Goal: Check status

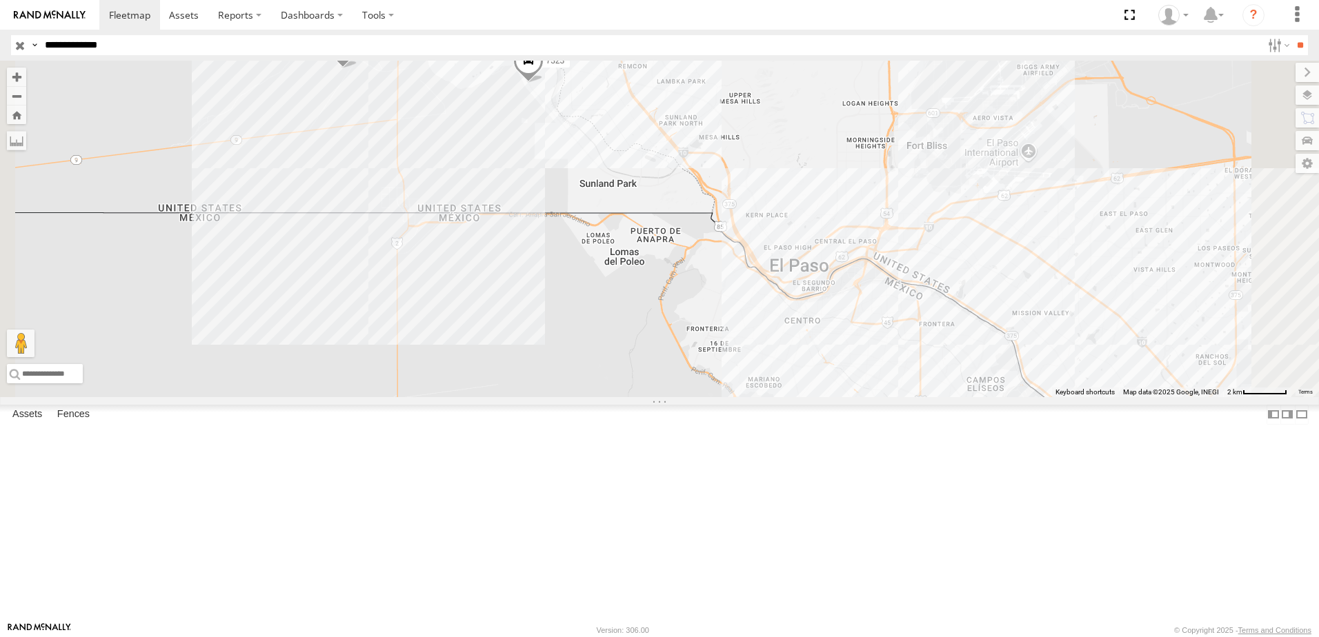
drag, startPoint x: 646, startPoint y: 250, endPoint x: 657, endPoint y: 259, distance: 14.2
click at [657, 259] on div "7323 8736 338" at bounding box center [659, 229] width 1319 height 337
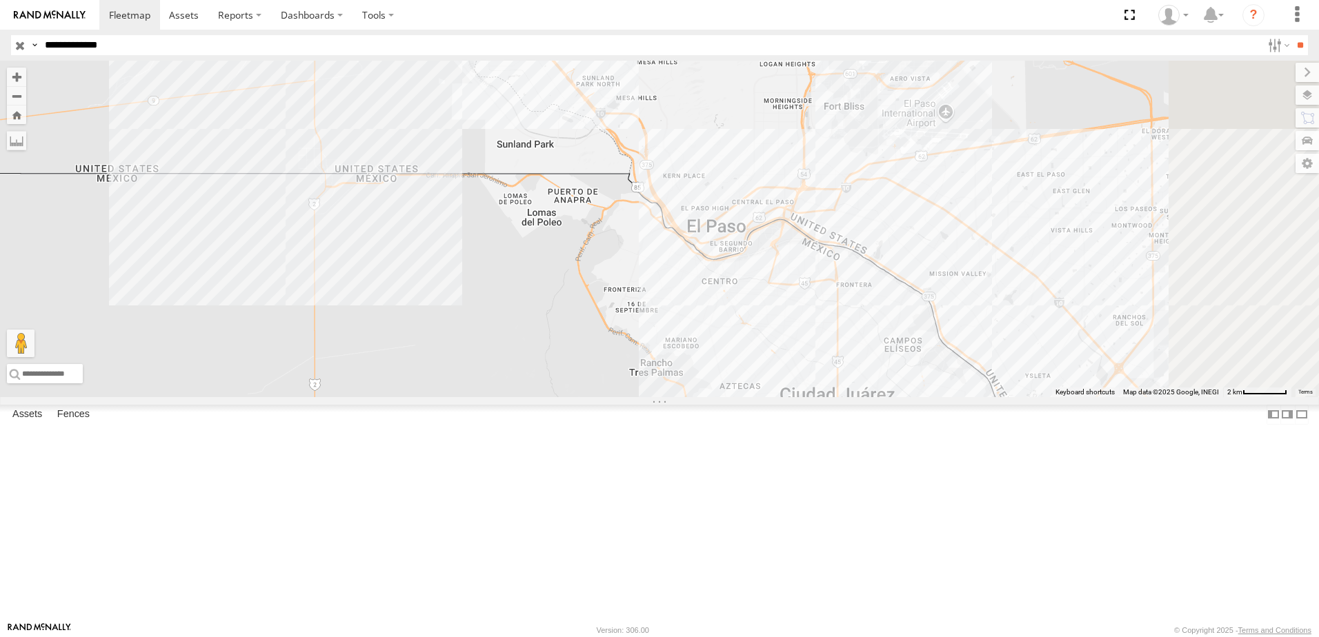
drag, startPoint x: 1084, startPoint y: 509, endPoint x: 882, endPoint y: 407, distance: 226.4
click at [882, 397] on div "7323 8736 338" at bounding box center [659, 229] width 1319 height 337
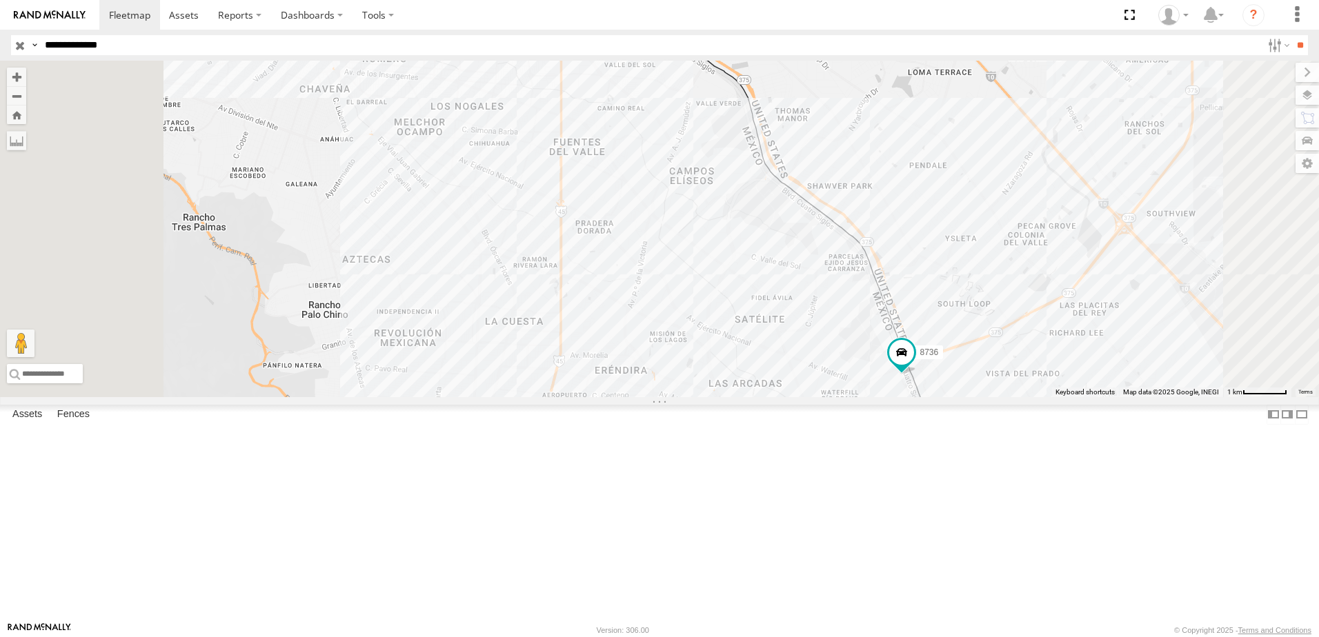
drag, startPoint x: 933, startPoint y: 503, endPoint x: 909, endPoint y: 506, distance: 24.3
click at [909, 397] on div "7323 8736 338" at bounding box center [659, 229] width 1319 height 337
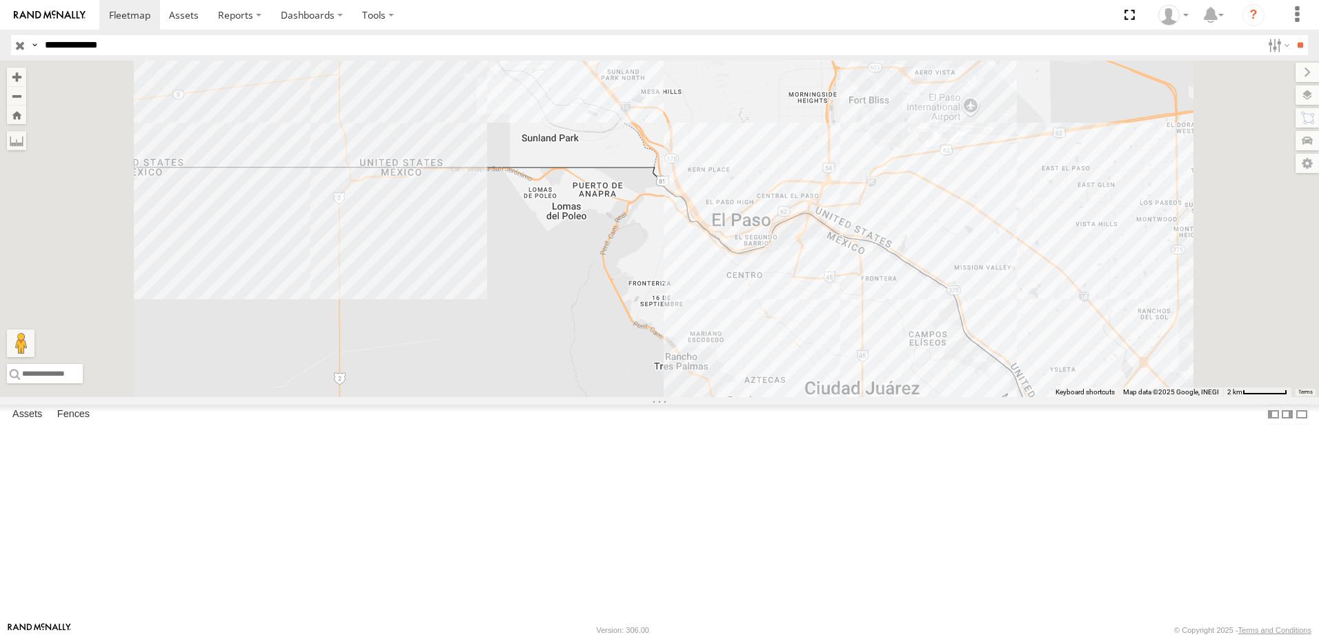
drag, startPoint x: 633, startPoint y: 199, endPoint x: 646, endPoint y: 256, distance: 58.6
click at [646, 251] on div "8736 7323 338" at bounding box center [659, 229] width 1319 height 337
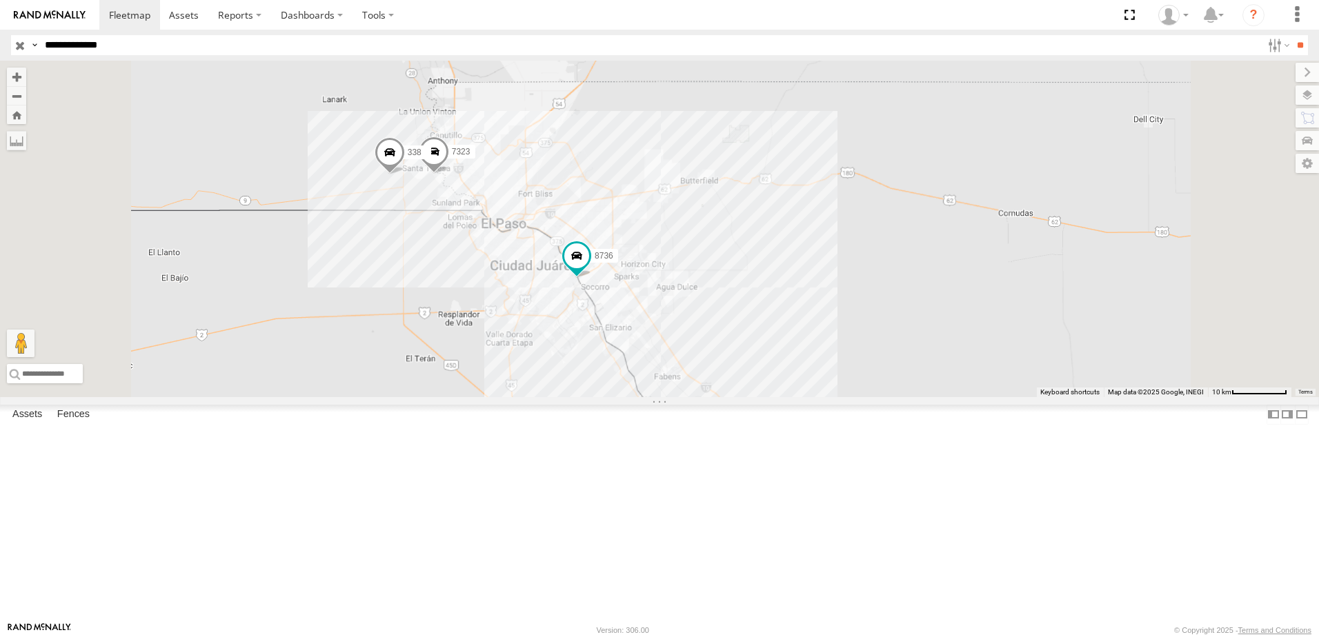
drag, startPoint x: 750, startPoint y: 422, endPoint x: 744, endPoint y: 392, distance: 31.1
click at [744, 393] on div "8736 7323 338" at bounding box center [659, 229] width 1319 height 337
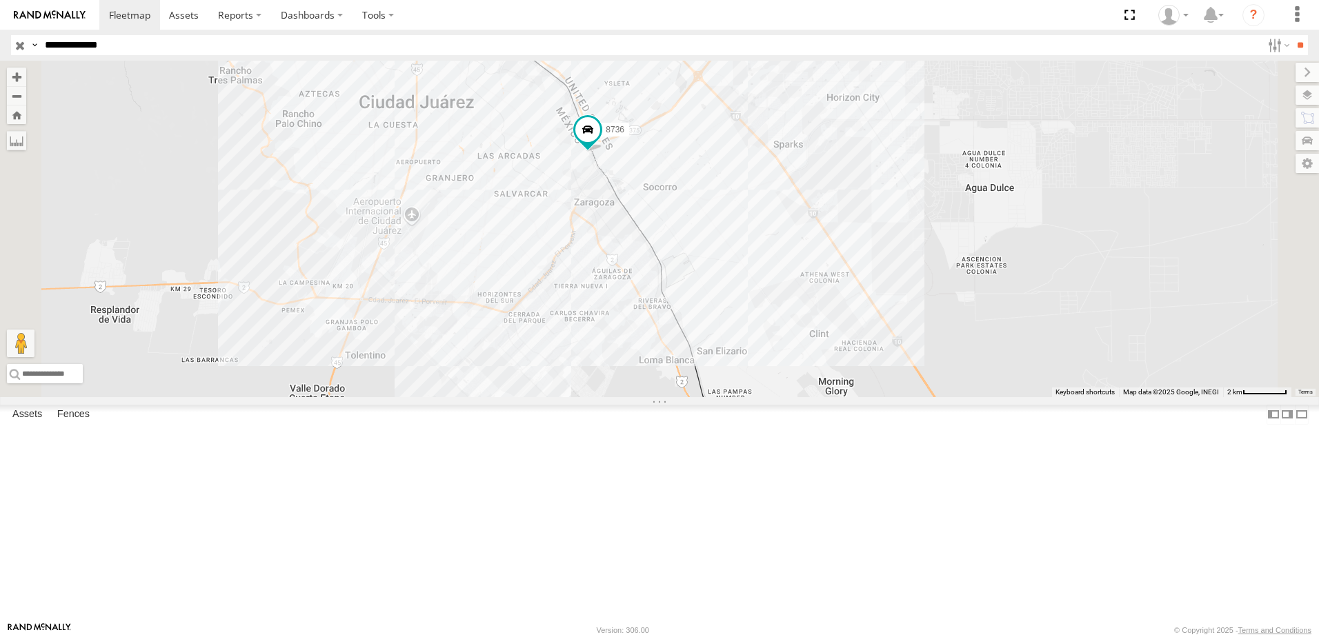
drag, startPoint x: 772, startPoint y: 286, endPoint x: 783, endPoint y: 348, distance: 62.9
click at [783, 348] on div "8736 7323 338" at bounding box center [659, 229] width 1319 height 337
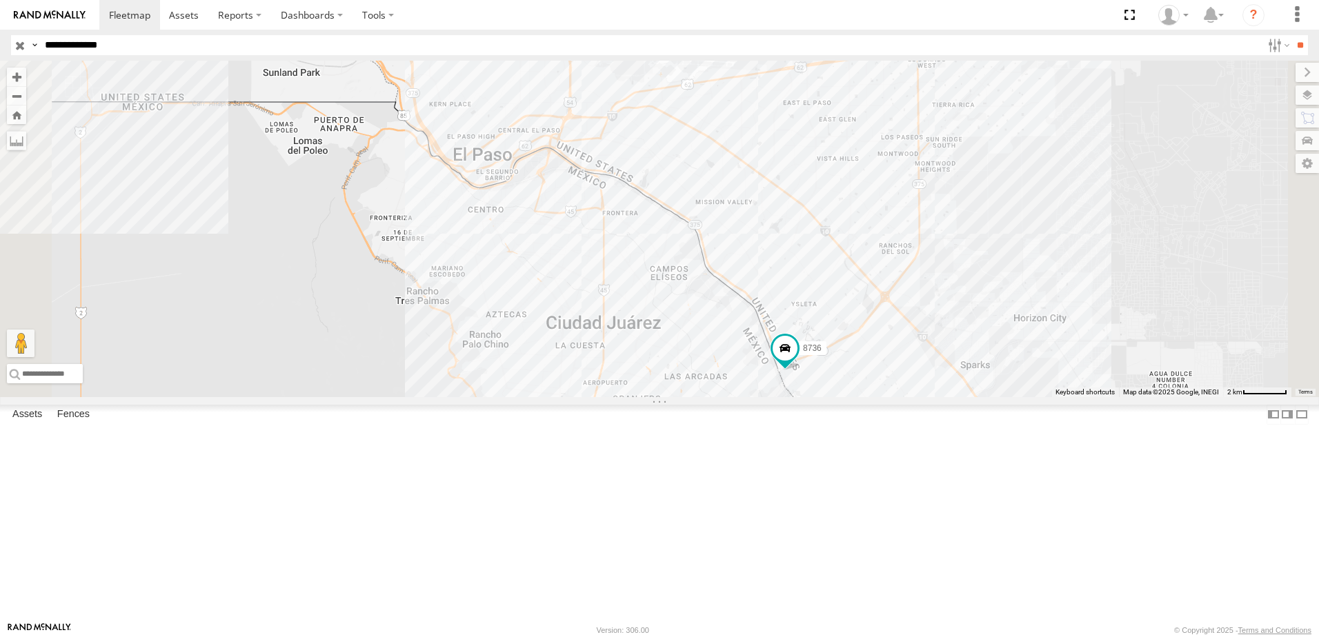
drag, startPoint x: 1128, startPoint y: 435, endPoint x: 1009, endPoint y: 431, distance: 119.4
click at [1009, 397] on div "8736" at bounding box center [659, 229] width 1319 height 337
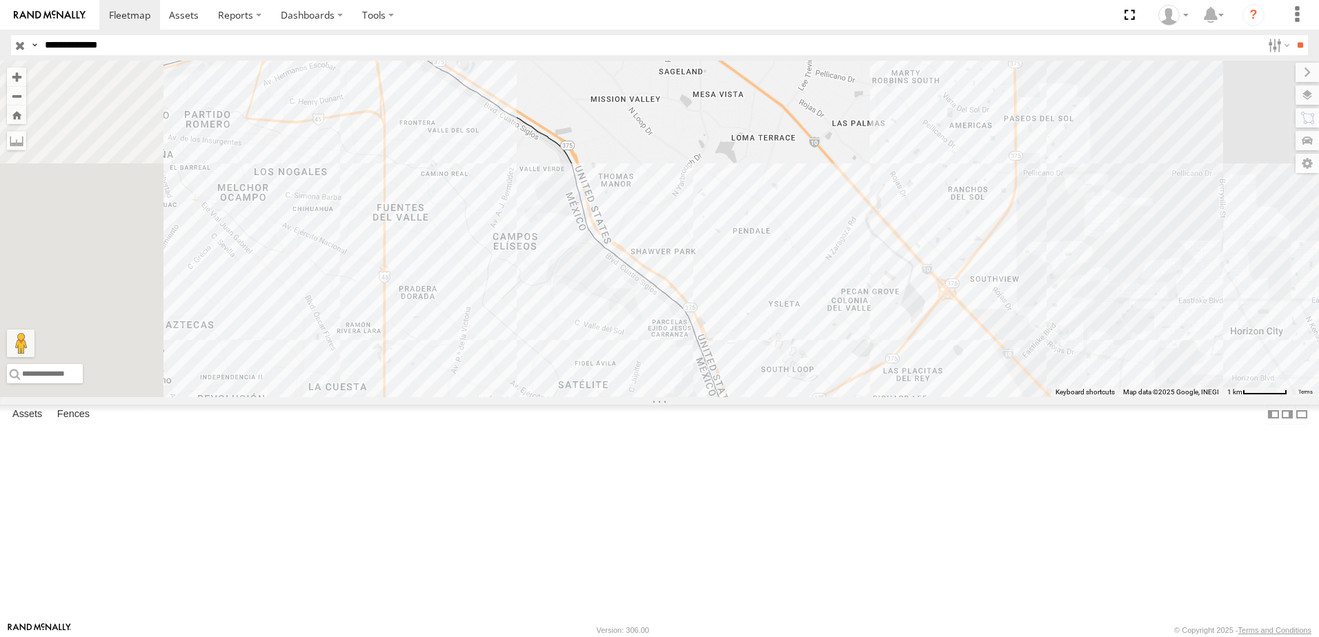
drag, startPoint x: 657, startPoint y: 256, endPoint x: 708, endPoint y: 259, distance: 50.4
click at [710, 271] on div "8736" at bounding box center [659, 229] width 1319 height 337
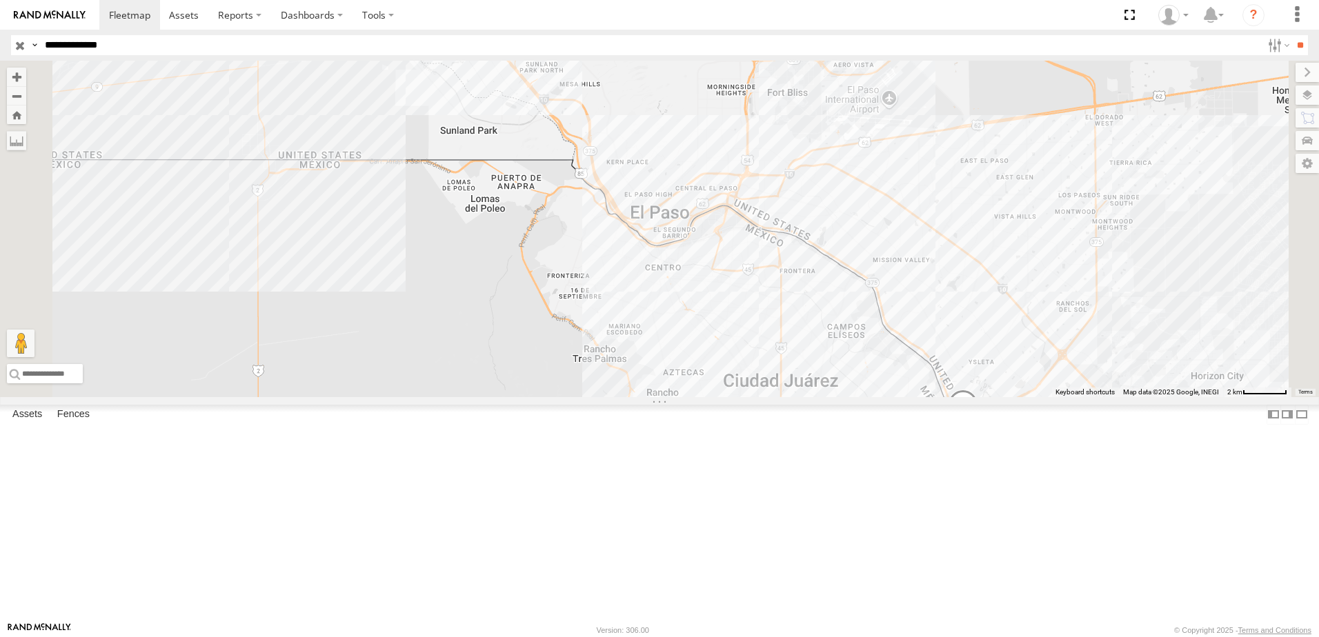
drag, startPoint x: 1208, startPoint y: 432, endPoint x: 1122, endPoint y: 395, distance: 93.9
click at [1122, 395] on div "7323 8736 338" at bounding box center [659, 229] width 1319 height 337
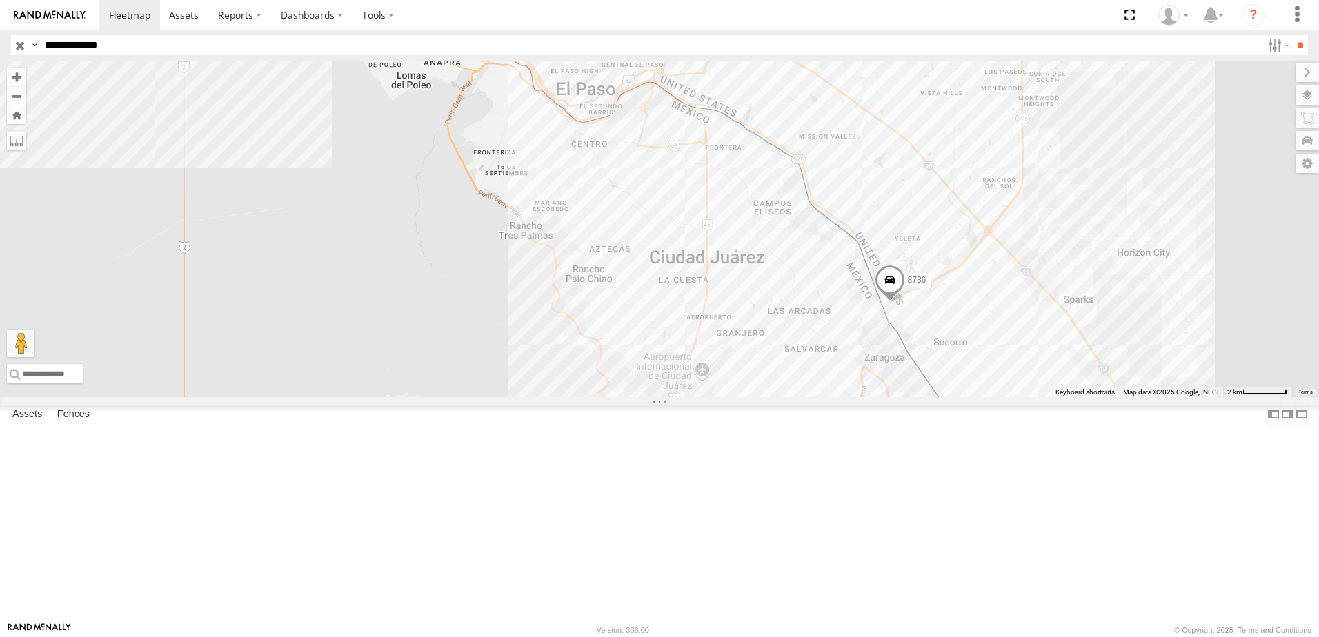
drag, startPoint x: 903, startPoint y: 359, endPoint x: 800, endPoint y: 229, distance: 166.0
click at [800, 229] on div "8736 7323 338" at bounding box center [659, 229] width 1319 height 337
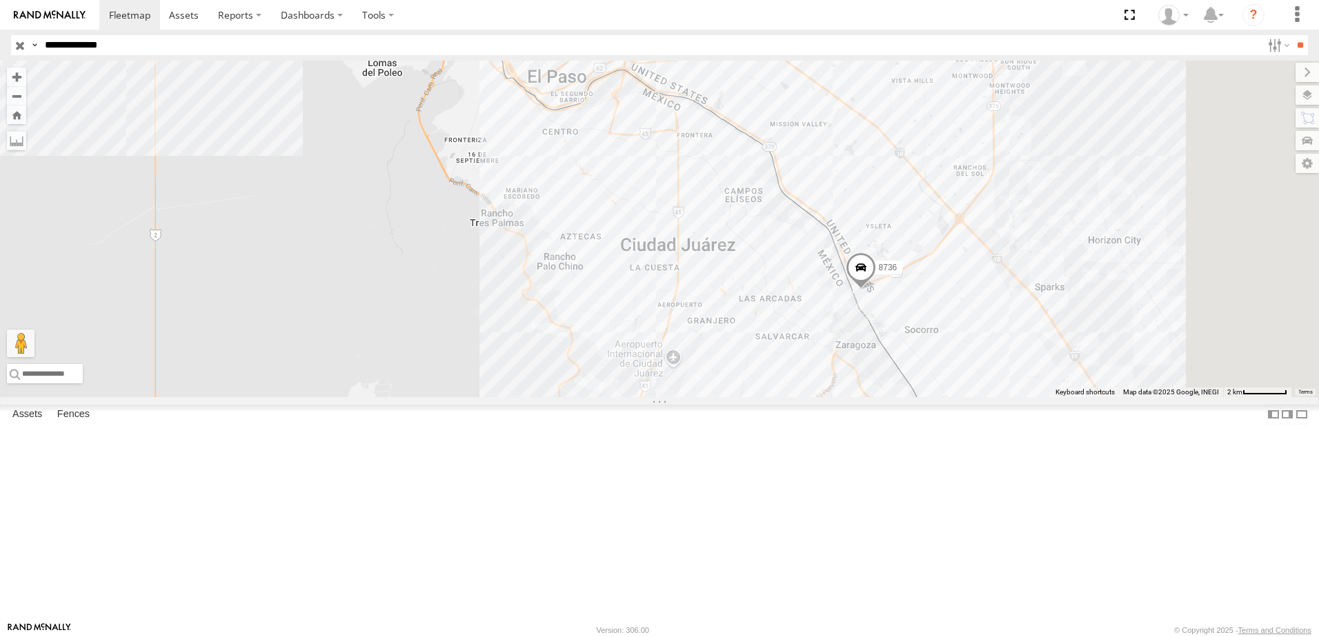
drag, startPoint x: 966, startPoint y: 408, endPoint x: 913, endPoint y: 409, distance: 53.1
click at [913, 397] on div "8736 7323 338" at bounding box center [659, 229] width 1319 height 337
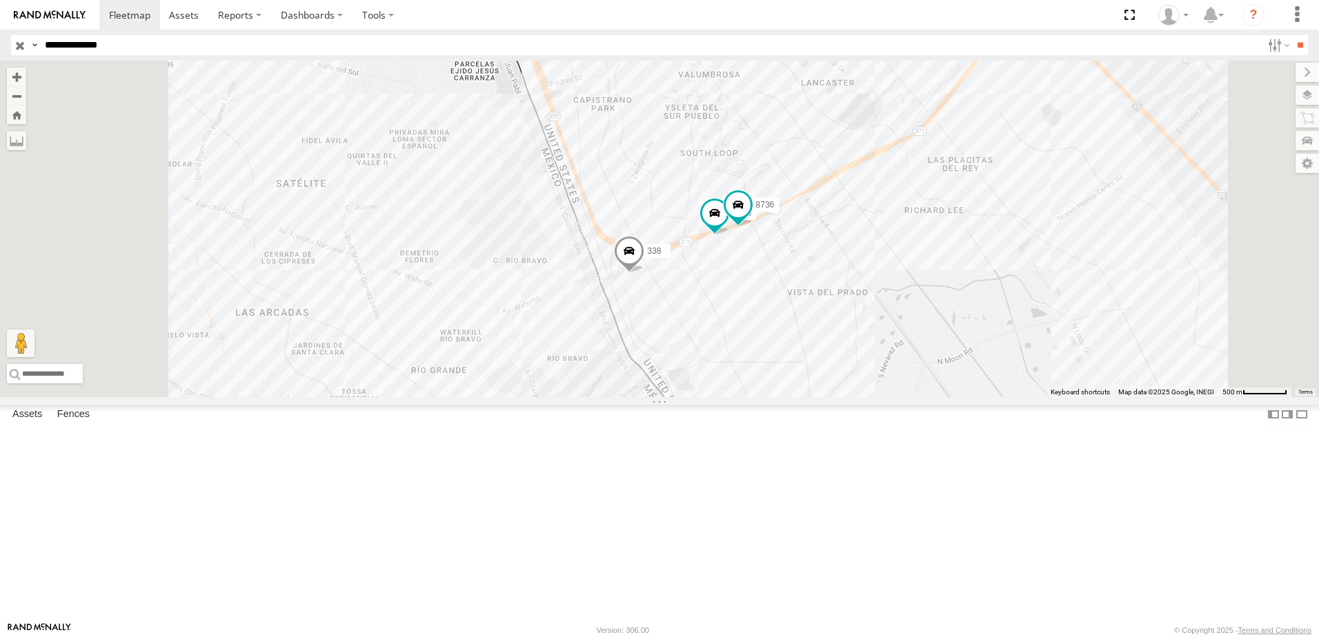
click at [783, 319] on div "7323 8736 338" at bounding box center [659, 229] width 1319 height 337
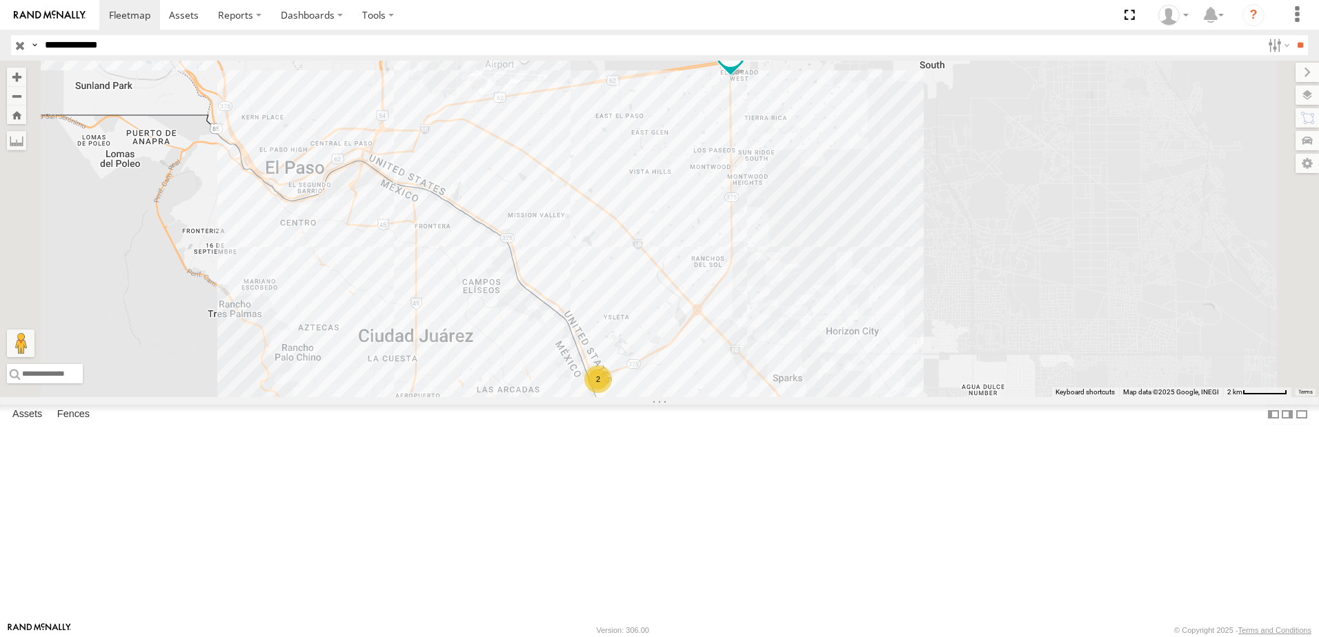
drag, startPoint x: 961, startPoint y: 269, endPoint x: 964, endPoint y: 315, distance: 46.3
click at [964, 315] on div "2 8736" at bounding box center [659, 229] width 1319 height 337
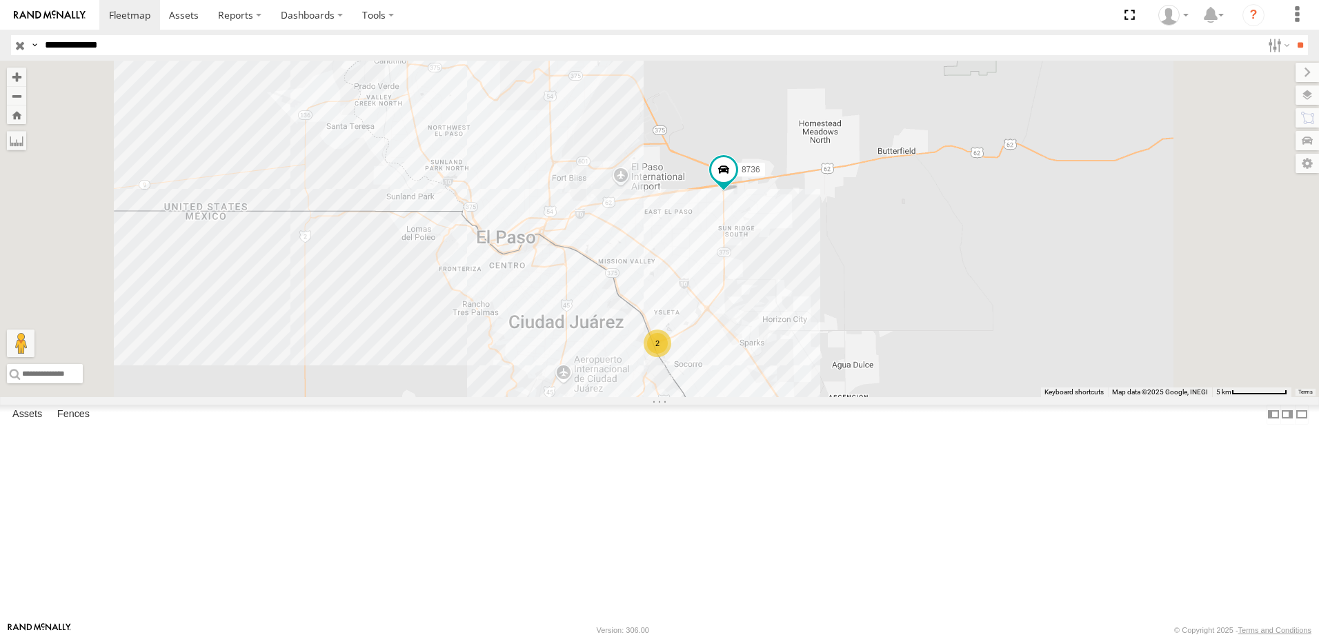
drag, startPoint x: 852, startPoint y: 454, endPoint x: 852, endPoint y: 428, distance: 26.2
click at [852, 397] on div "8736 2" at bounding box center [659, 229] width 1319 height 337
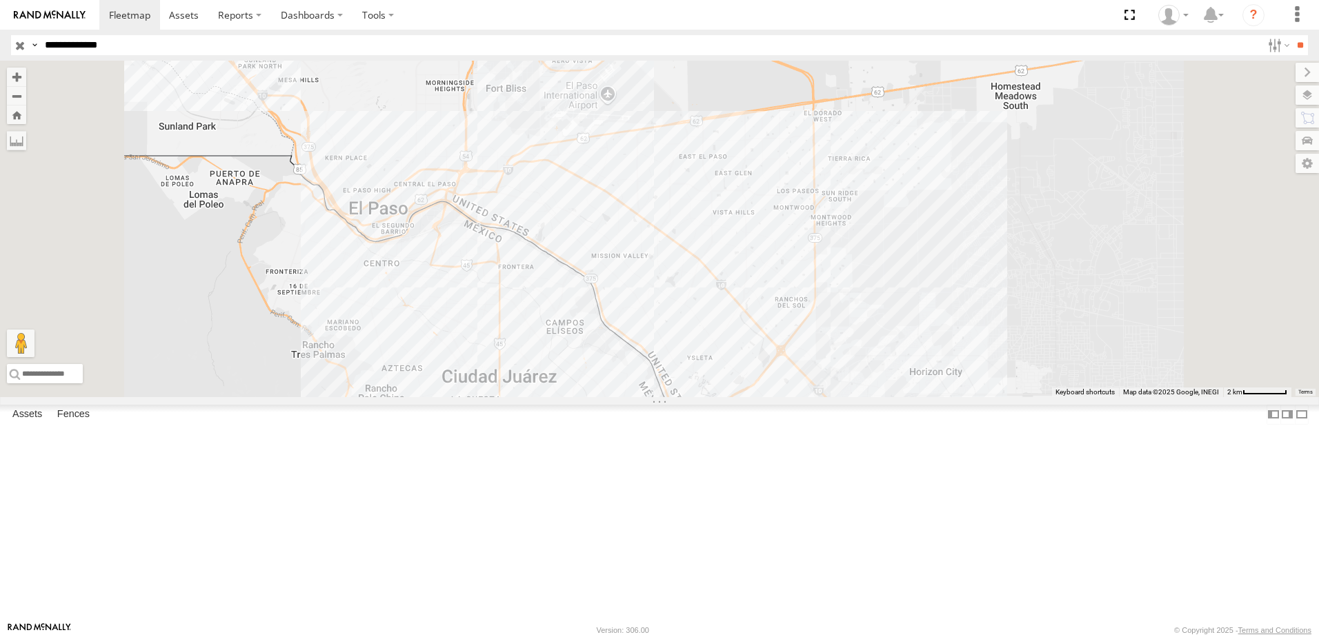
drag, startPoint x: 785, startPoint y: 202, endPoint x: 785, endPoint y: 284, distance: 82.1
click at [785, 284] on div "2 8736" at bounding box center [659, 229] width 1319 height 337
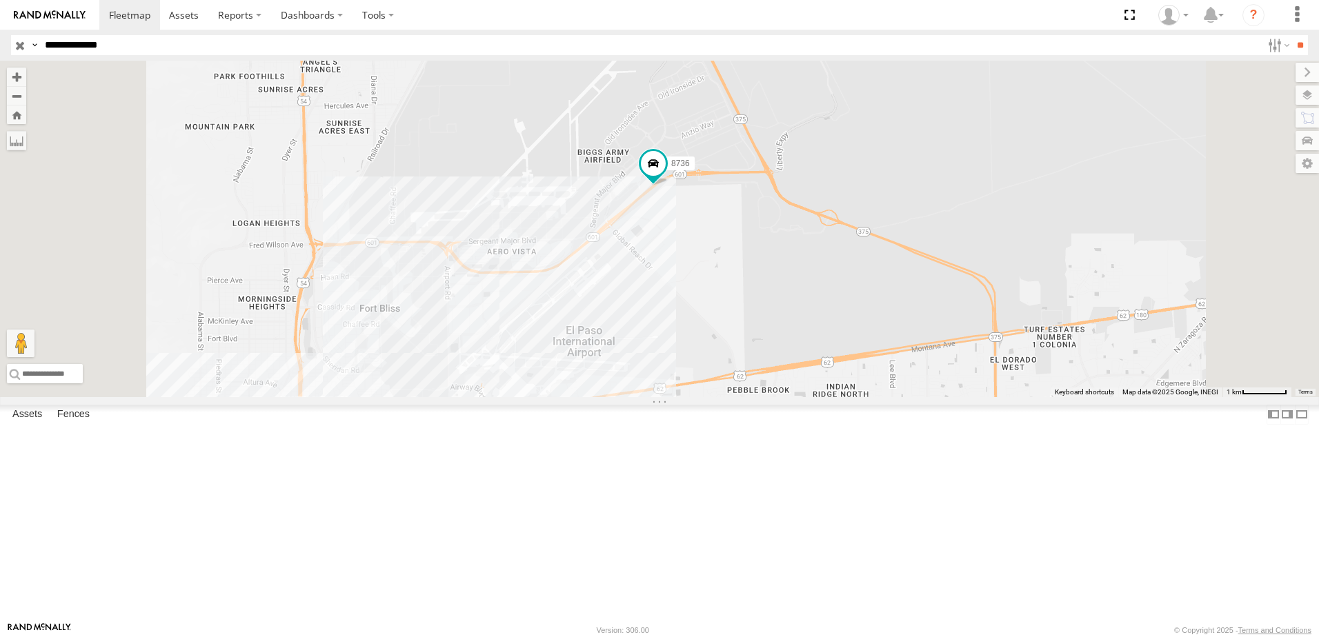
drag, startPoint x: 886, startPoint y: 390, endPoint x: 786, endPoint y: 277, distance: 151.4
click at [786, 277] on div "8736" at bounding box center [659, 229] width 1319 height 337
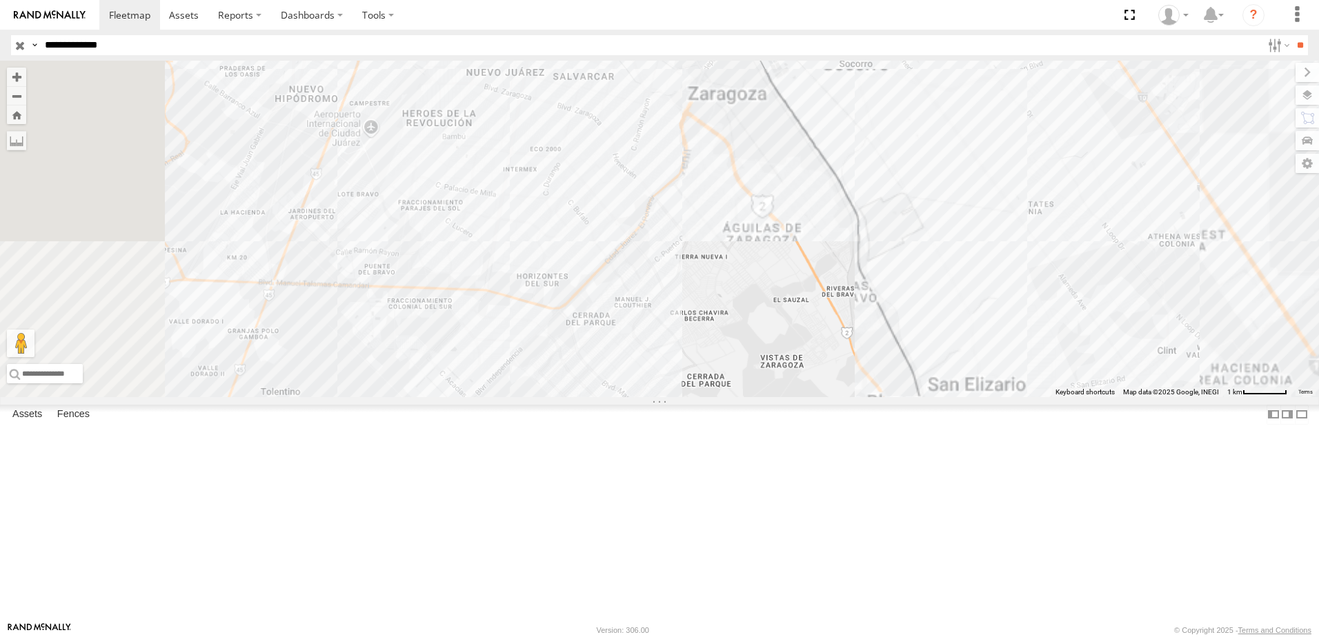
drag, startPoint x: 716, startPoint y: 480, endPoint x: 724, endPoint y: 428, distance: 52.4
click at [722, 397] on div "7323 8736 338" at bounding box center [659, 229] width 1319 height 337
